Goal: Navigation & Orientation: Go to known website

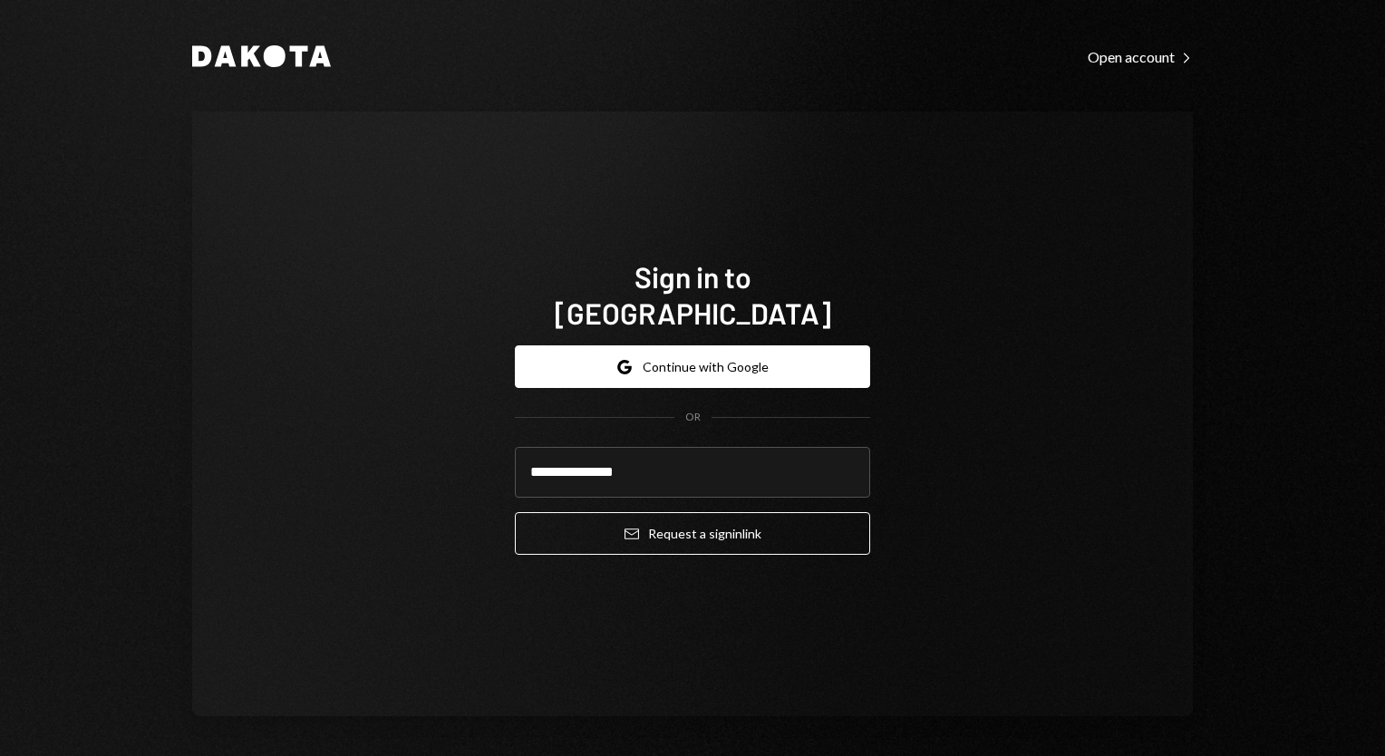
type input "**********"
click at [515, 512] on button "Email Request a sign in link" at bounding box center [692, 533] width 355 height 43
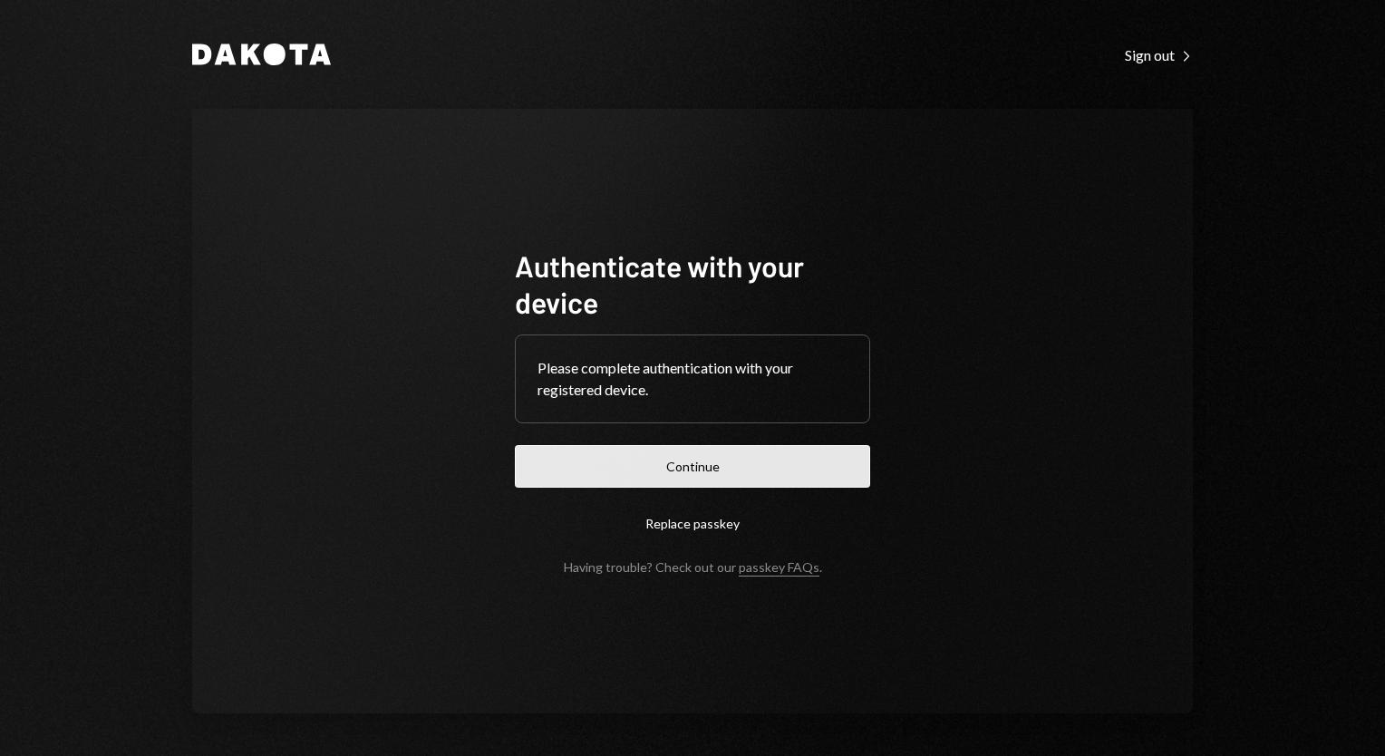
click at [721, 467] on button "Continue" at bounding box center [692, 466] width 355 height 43
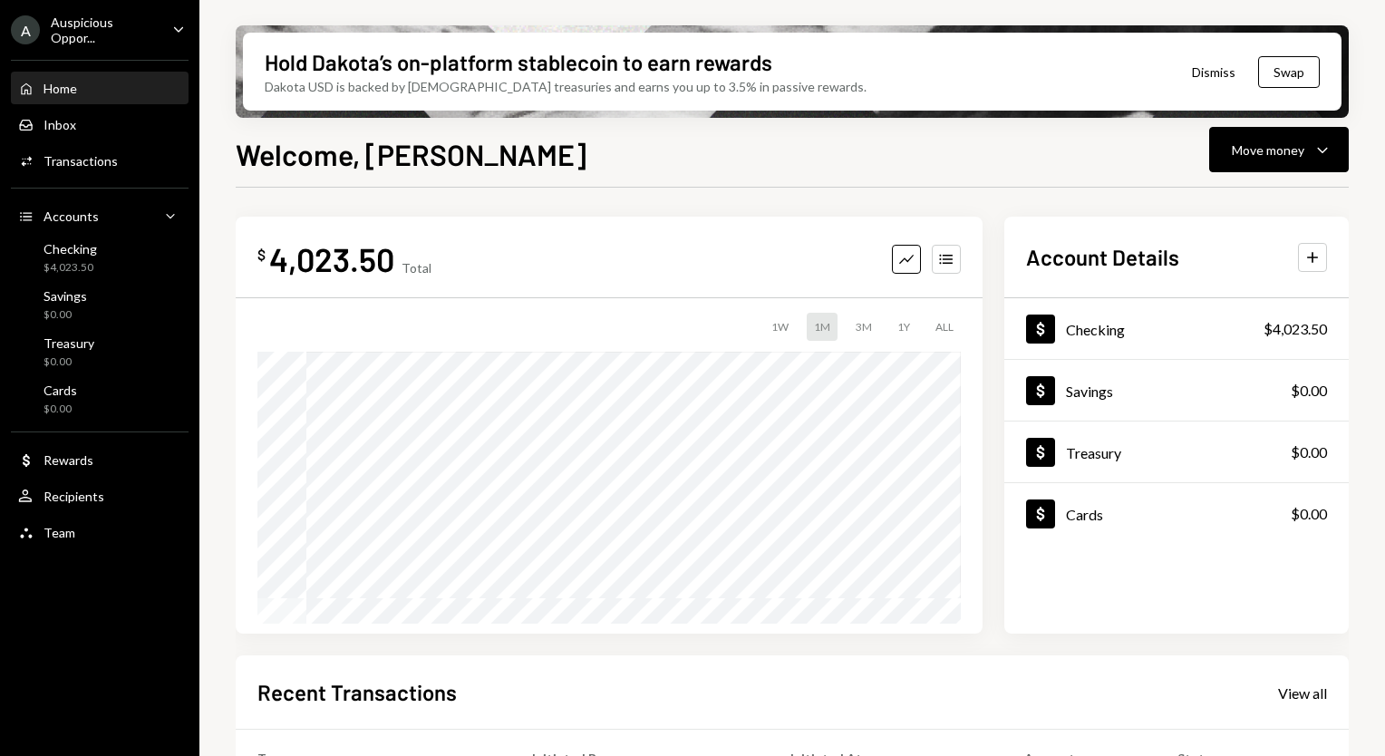
click at [183, 28] on icon "Caret Down" at bounding box center [179, 29] width 20 height 20
